Goal: Find specific page/section: Find specific page/section

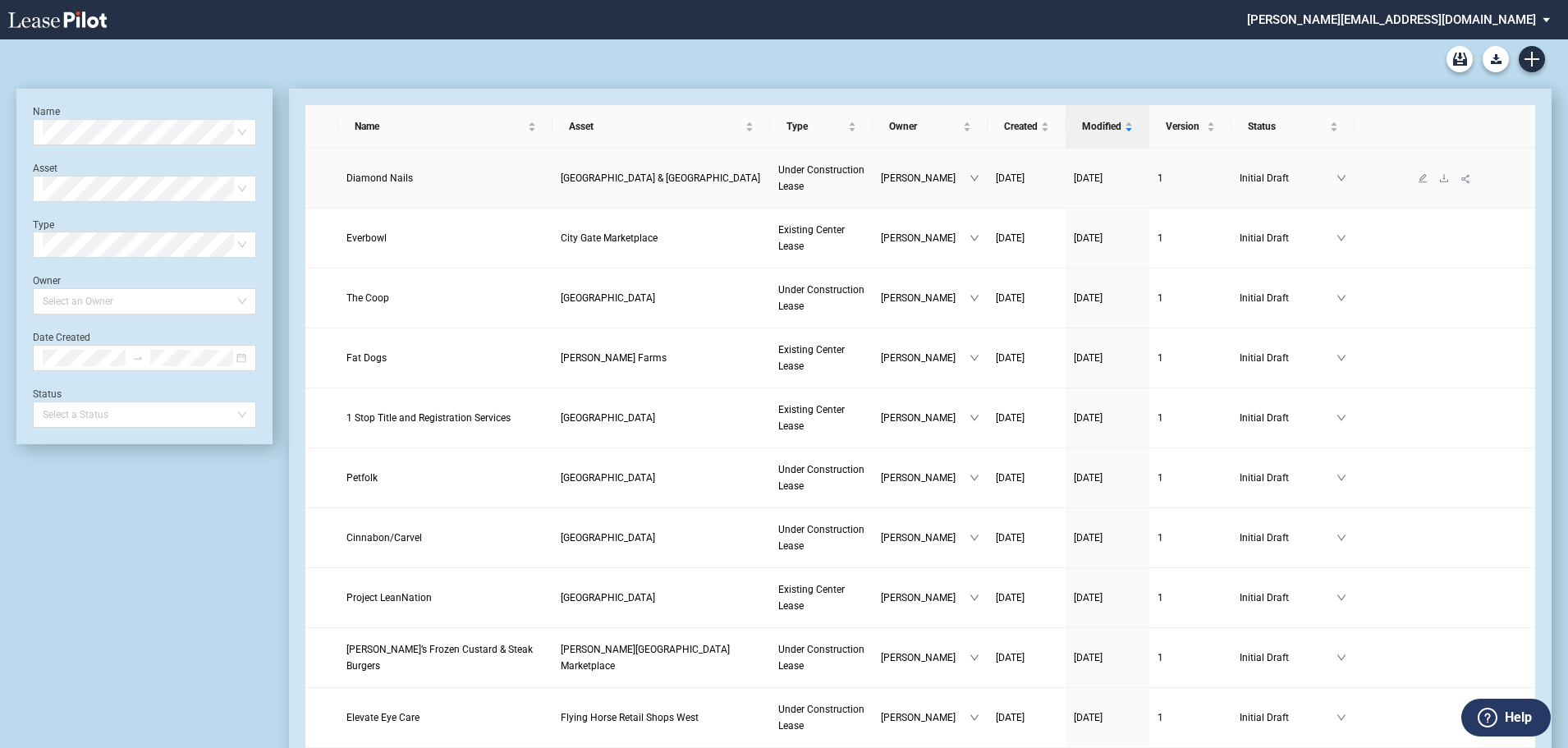
click at [380, 179] on span "Diamond Nails" at bounding box center [380, 179] width 67 height 12
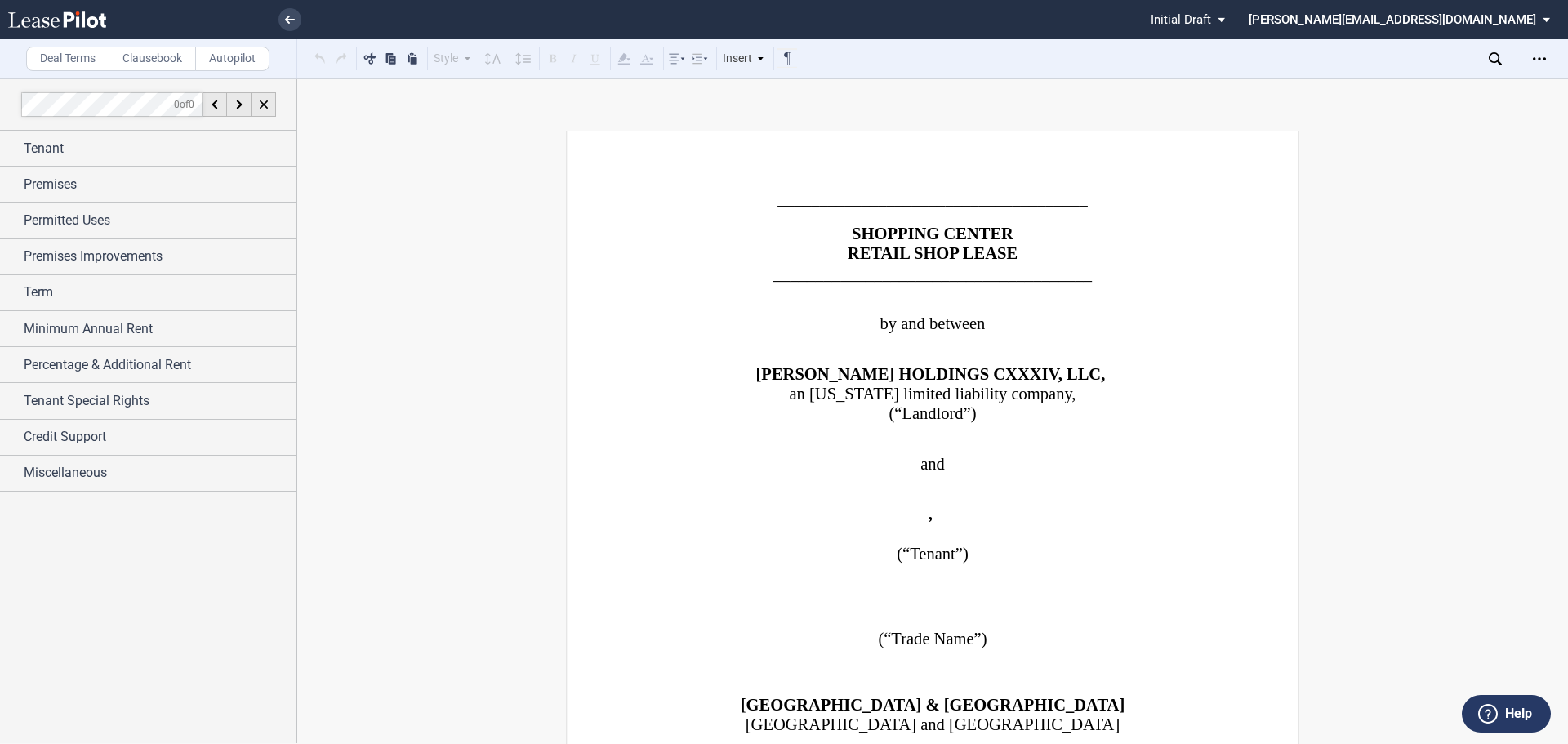
click at [147, 61] on label "Clausebook" at bounding box center [153, 58] width 88 height 24
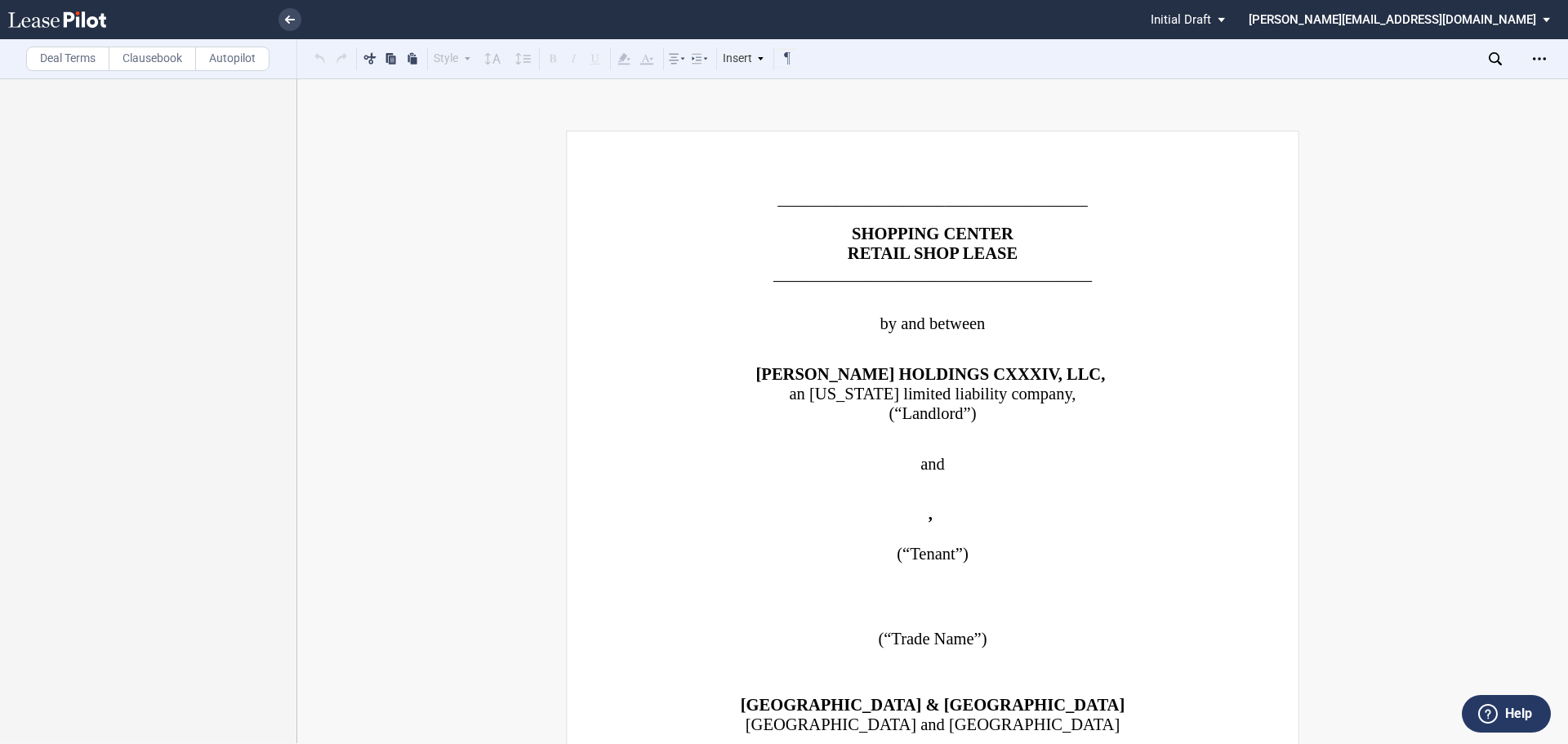
scroll to position [82, 0]
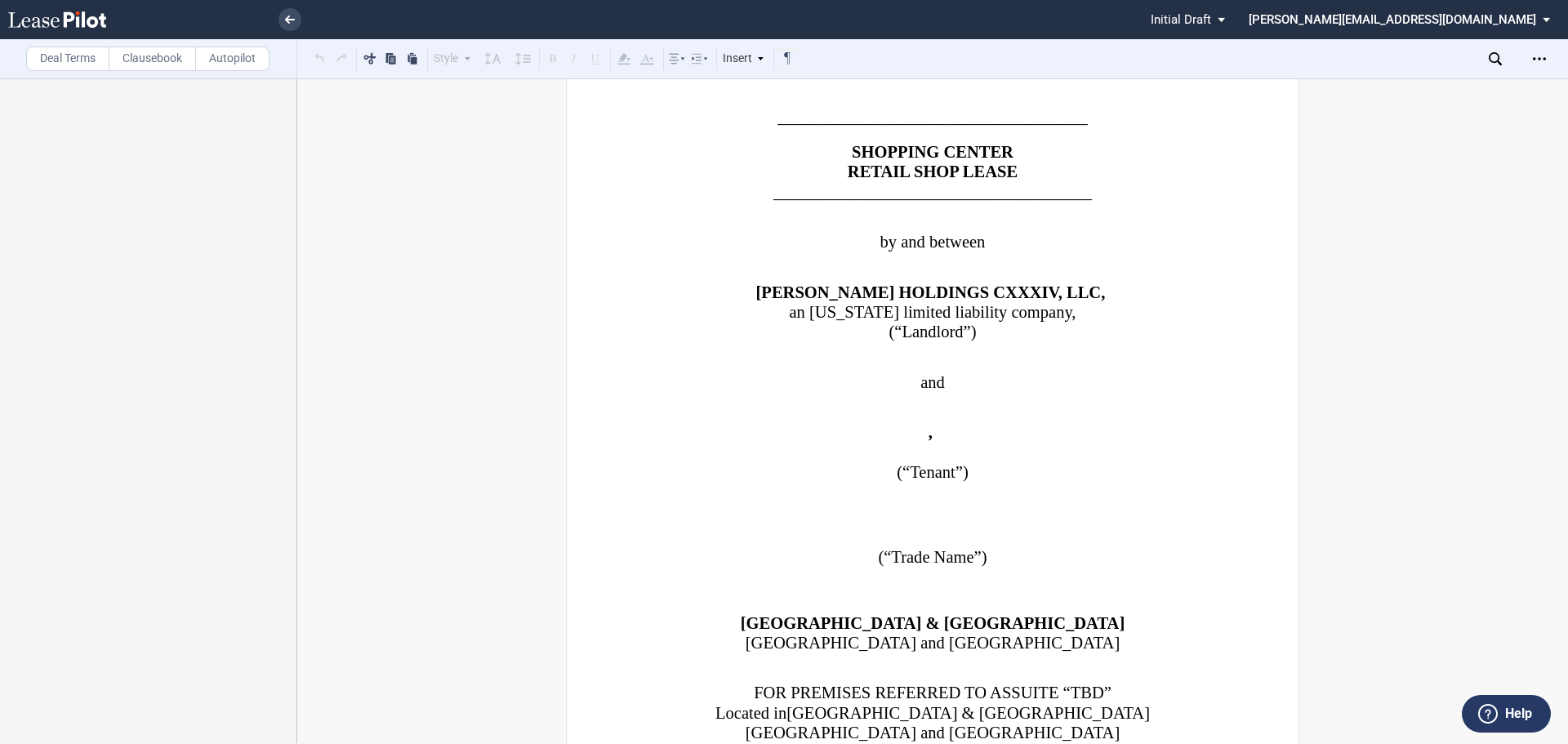
click at [728, 408] on p "﻿" at bounding box center [932, 415] width 559 height 15
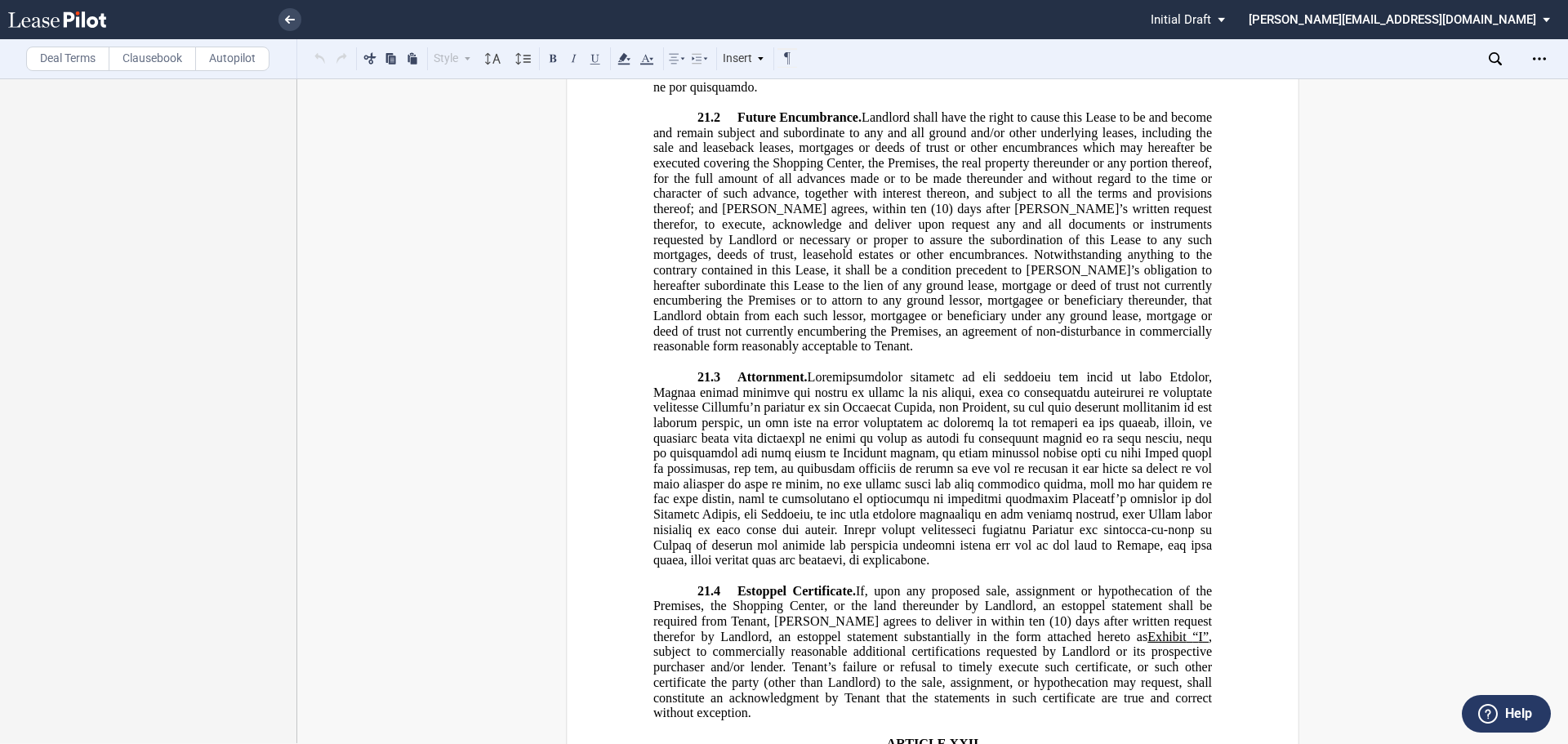
scroll to position [31725, 0]
